Goal: Navigation & Orientation: Find specific page/section

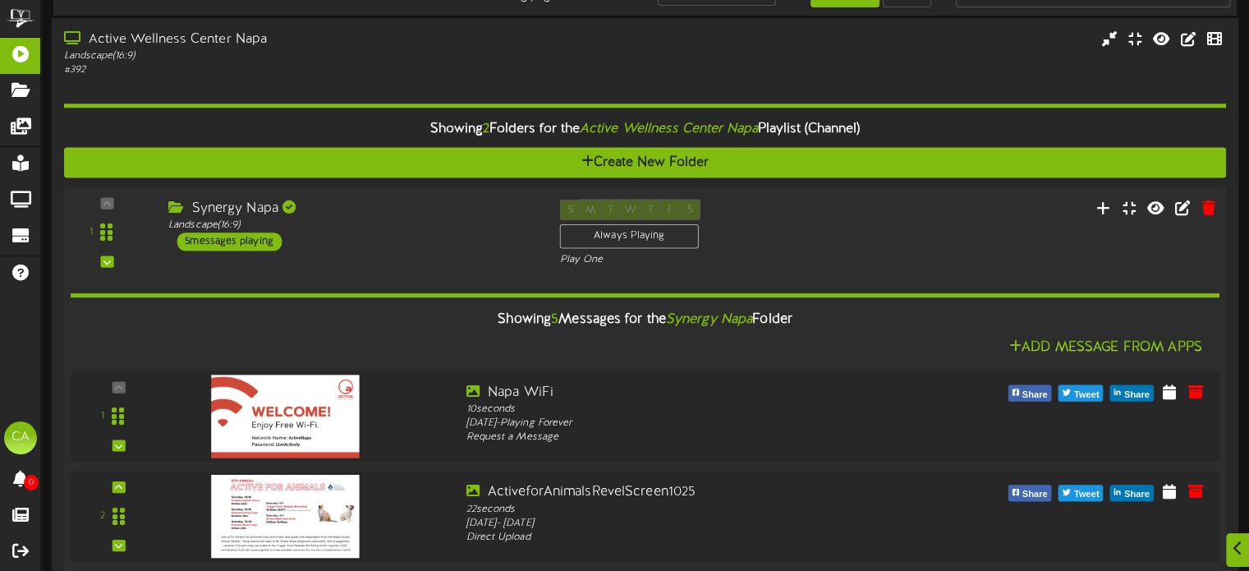
scroll to position [82, 0]
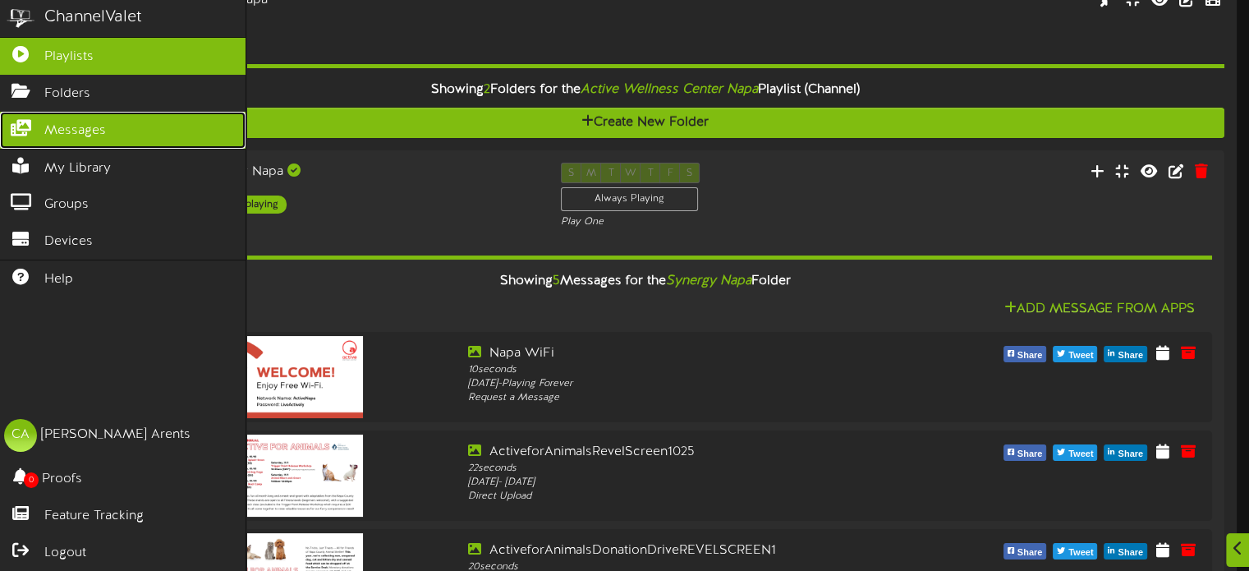
click at [34, 122] on icon at bounding box center [20, 126] width 41 height 12
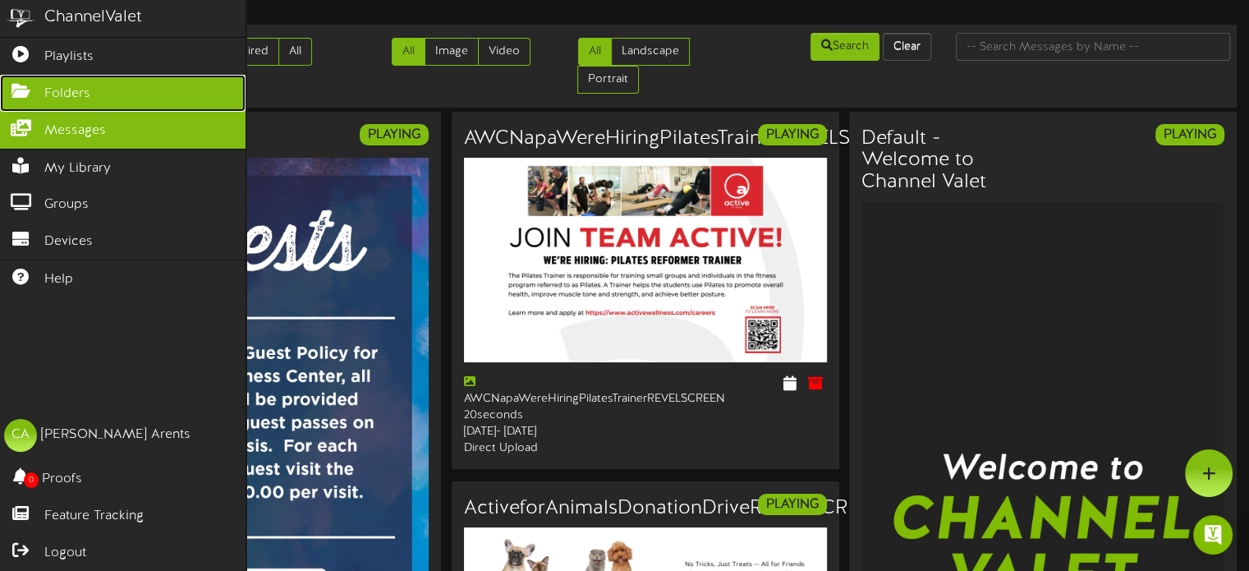
click at [41, 85] on link "Folders" at bounding box center [123, 93] width 246 height 37
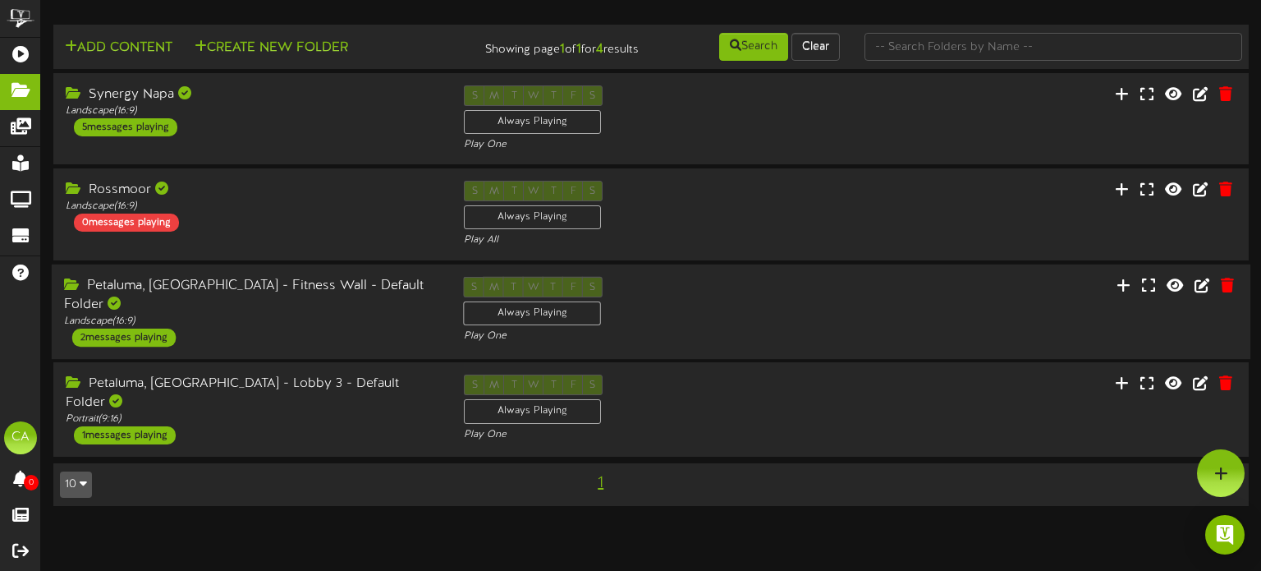
click at [318, 283] on div "Petaluma, CA - Fitness Wall - Default Folder" at bounding box center [251, 295] width 375 height 38
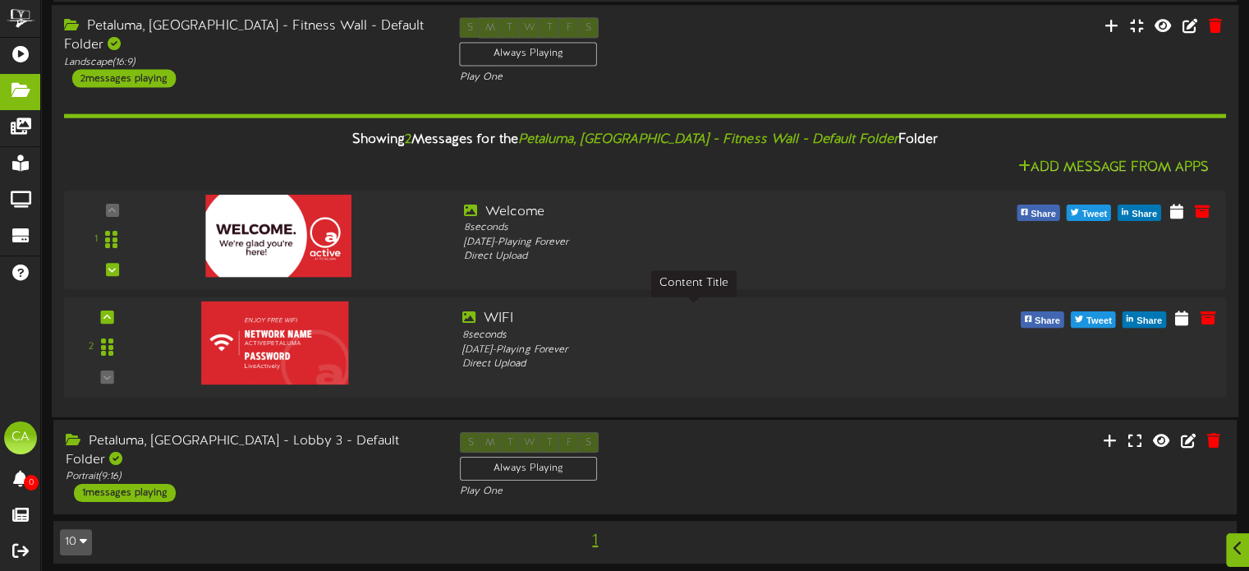
scroll to position [260, 0]
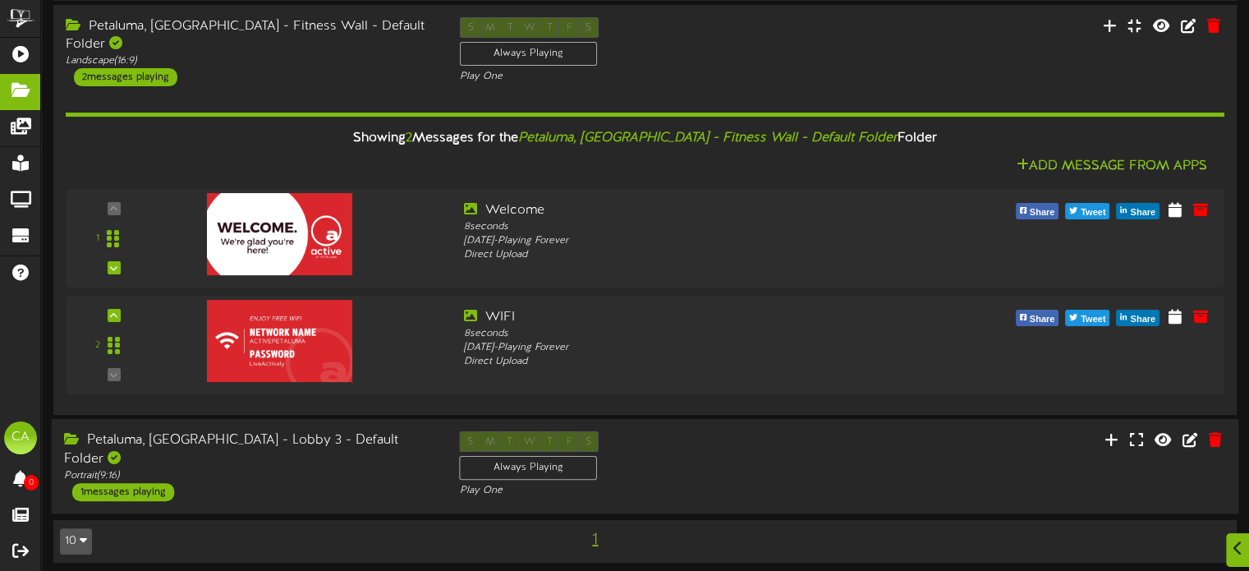
click at [279, 431] on div "Petaluma, CA - Lobby 3 - Default Folder" at bounding box center [249, 450] width 371 height 38
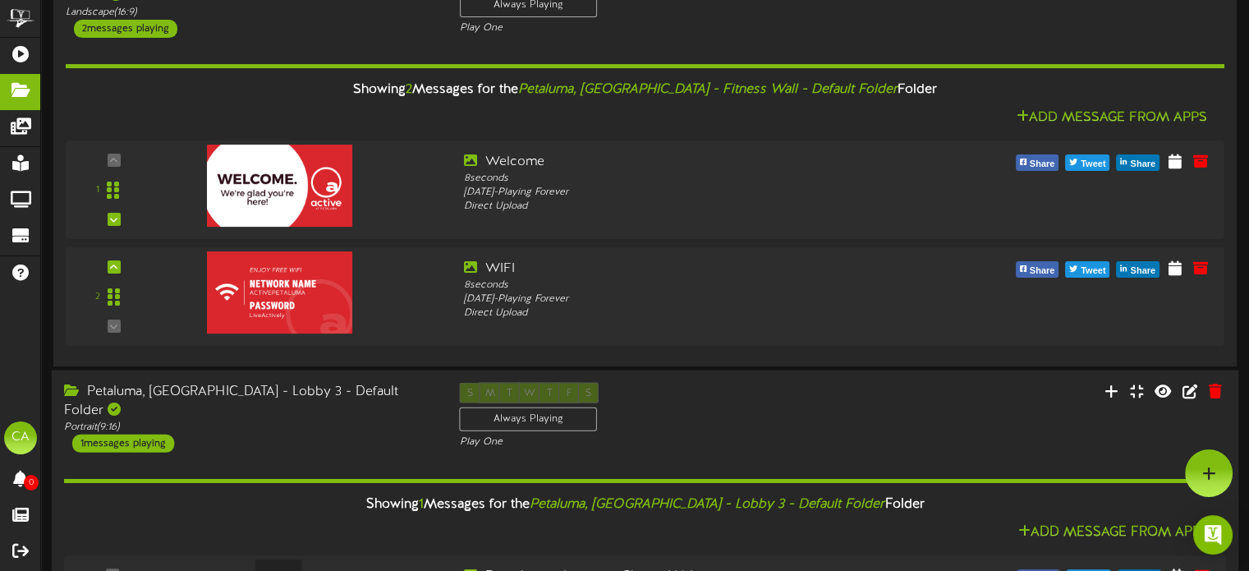
scroll to position [305, 0]
